Goal: Task Accomplishment & Management: Manage account settings

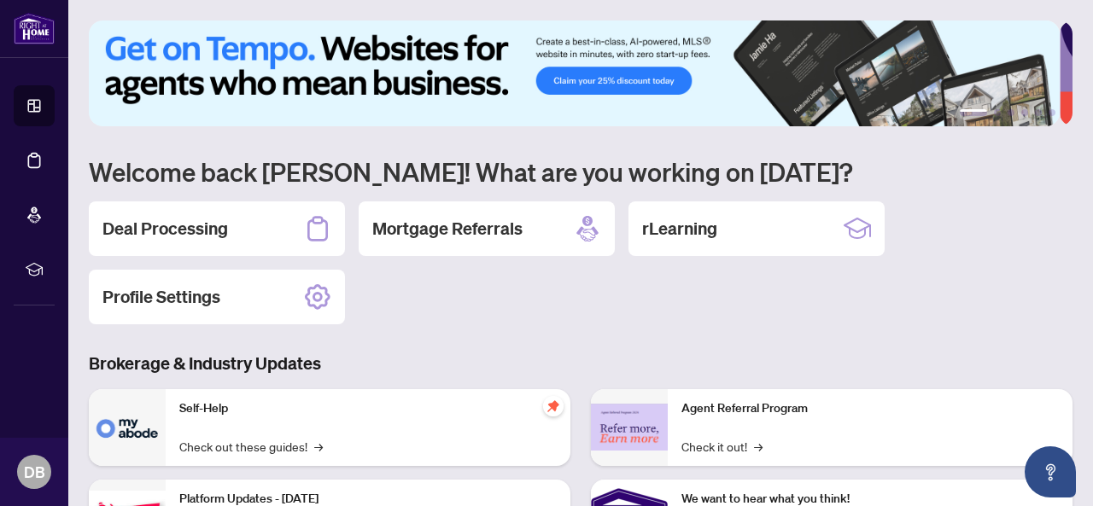
click at [699, 306] on div "Deal Processing Mortgage Referrals rLearning Profile Settings" at bounding box center [581, 263] width 984 height 123
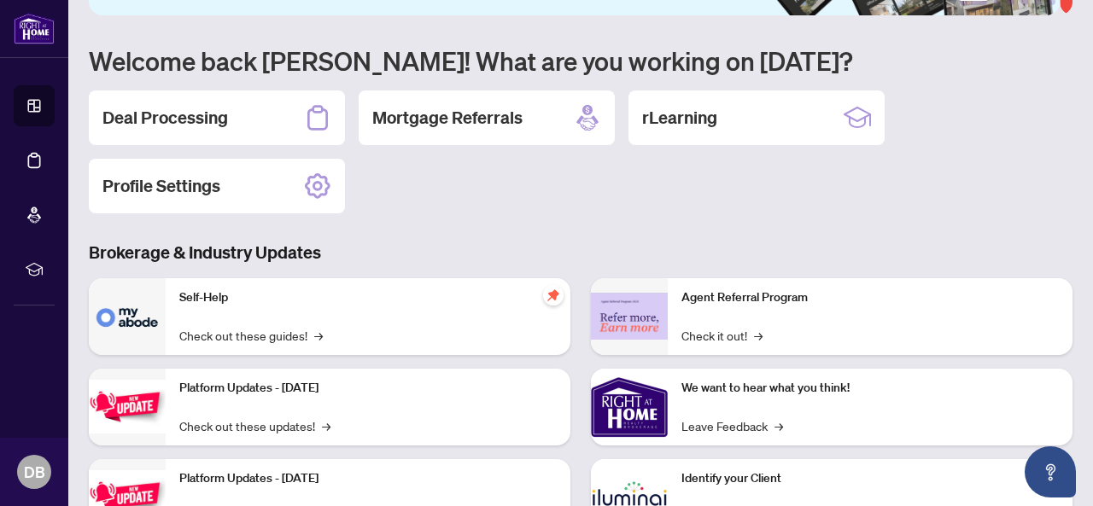
scroll to position [85, 0]
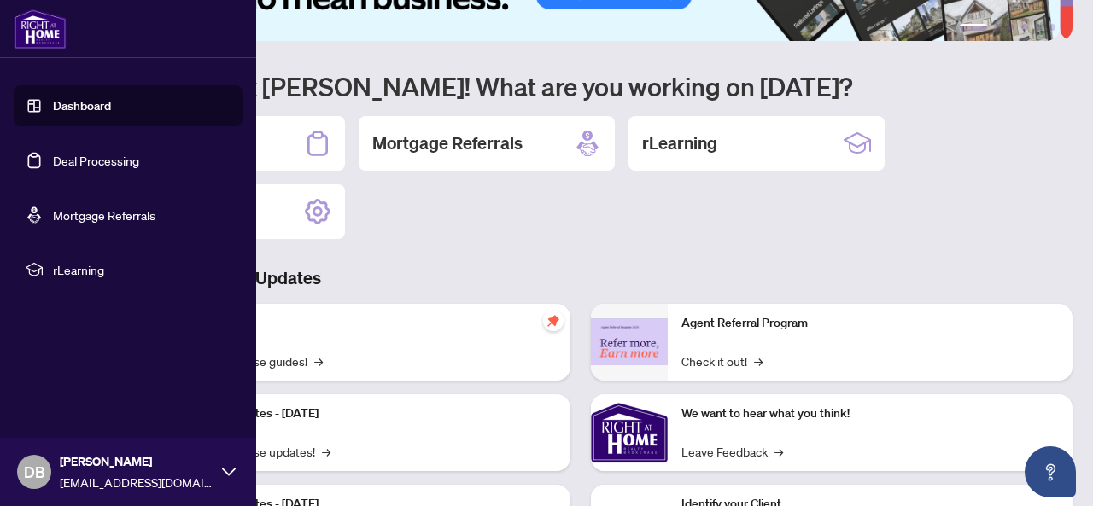
click at [96, 155] on link "Deal Processing" at bounding box center [96, 160] width 86 height 15
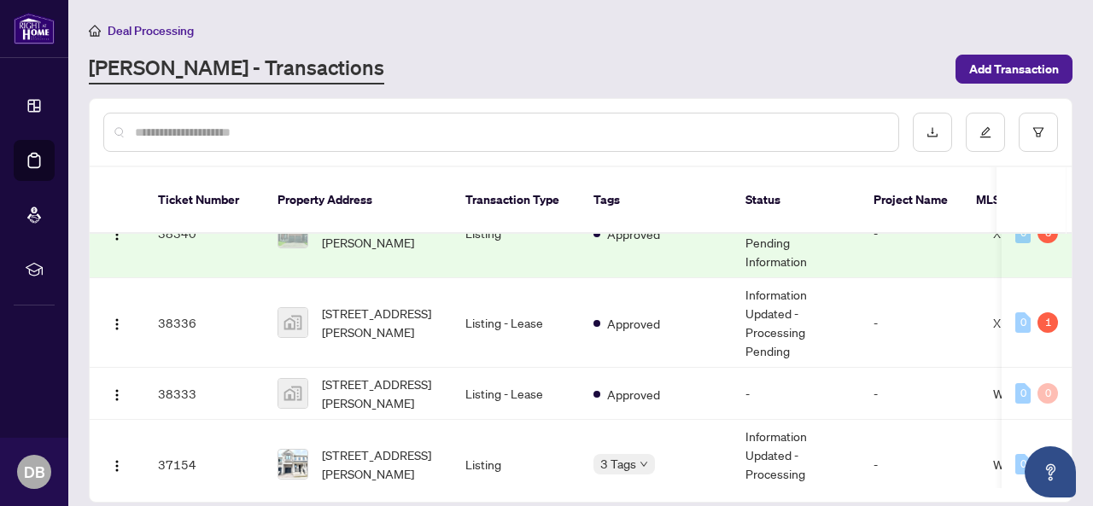
scroll to position [427, 0]
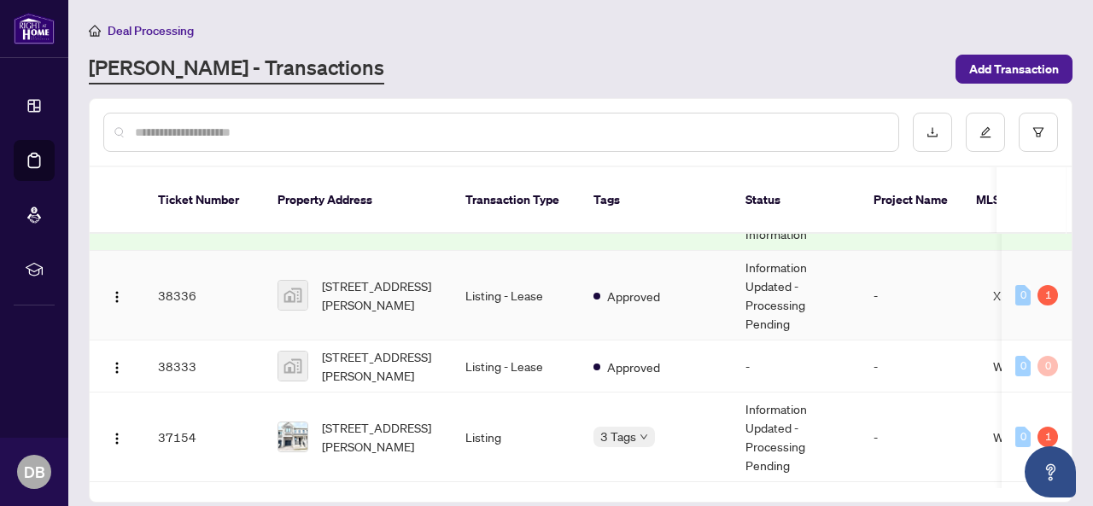
click at [770, 277] on td "Information Updated - Processing Pending" at bounding box center [796, 296] width 128 height 90
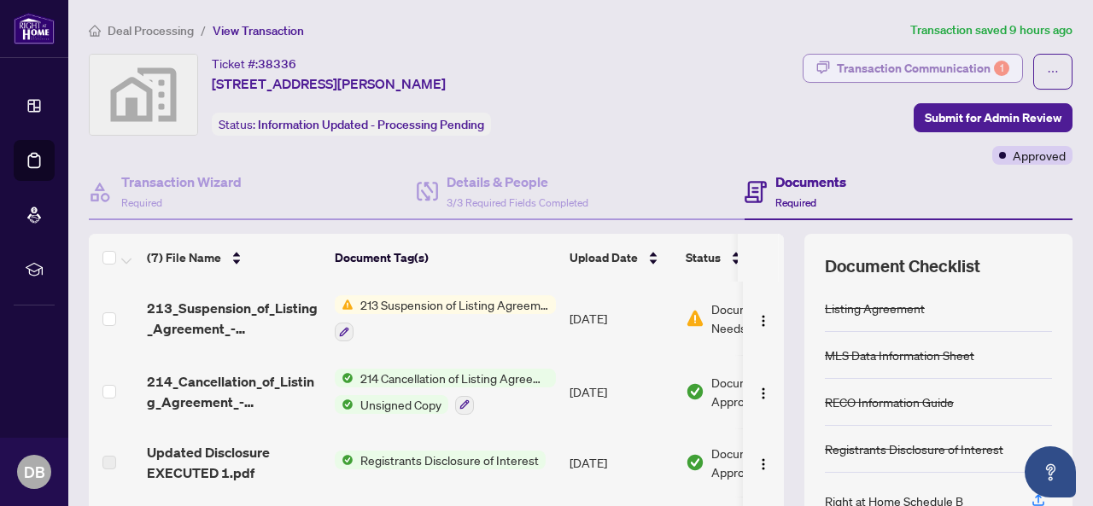
click at [878, 73] on div "Transaction Communication 1" at bounding box center [923, 68] width 172 height 27
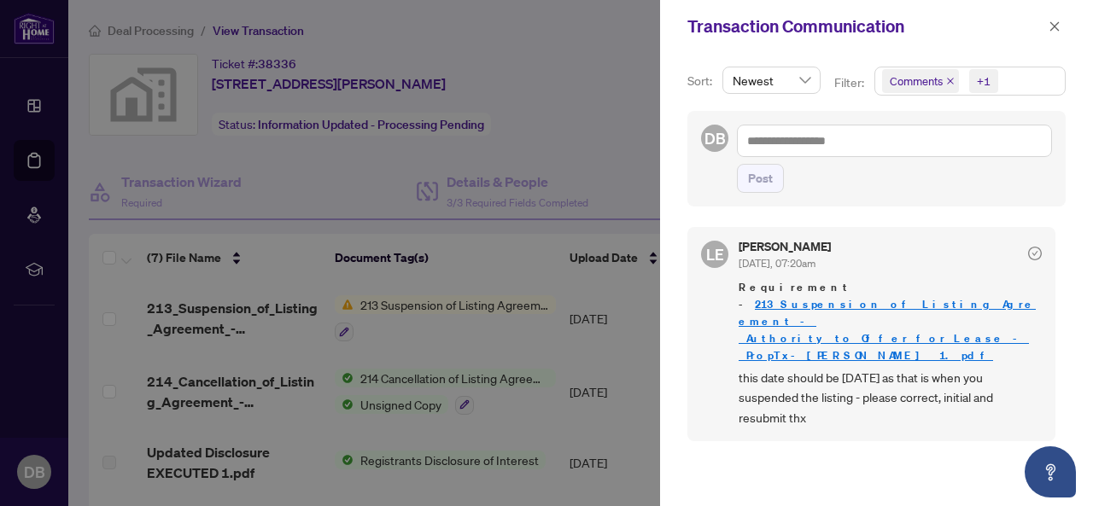
scroll to position [2, 0]
